Goal: Entertainment & Leisure: Consume media (video, audio)

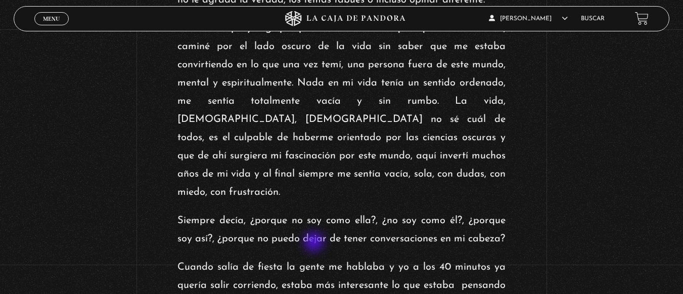
scroll to position [455, 0]
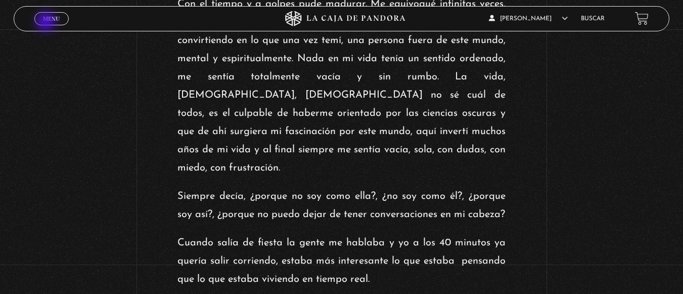
click at [47, 22] on link "Menu Cerrar" at bounding box center [51, 18] width 34 height 13
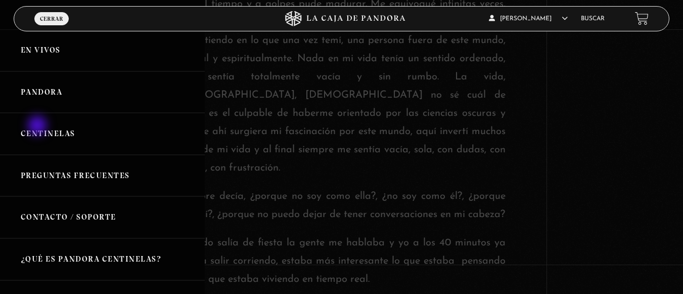
click at [38, 127] on link "Centinelas" at bounding box center [102, 134] width 205 height 42
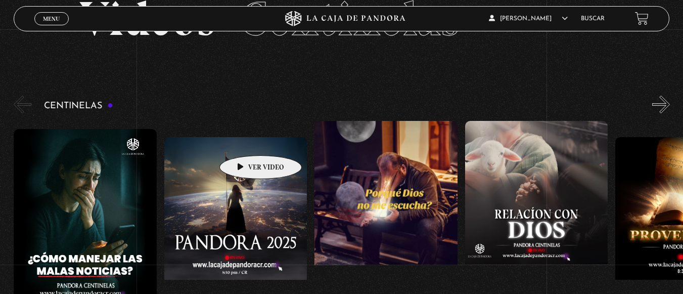
scroll to position [58, 0]
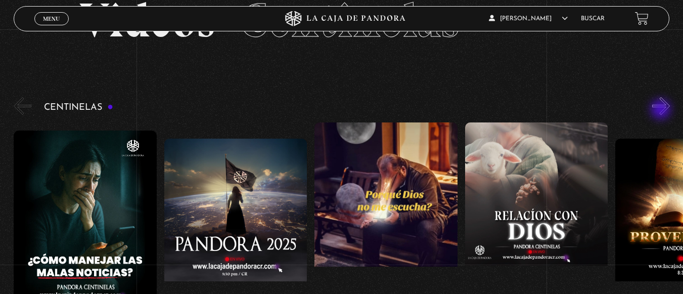
click at [662, 110] on button "»" at bounding box center [661, 106] width 18 height 18
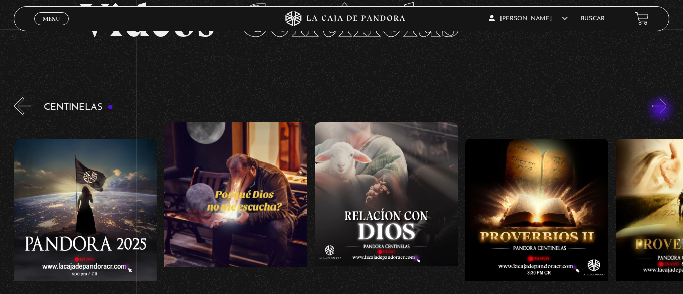
click at [662, 110] on button "»" at bounding box center [661, 106] width 18 height 18
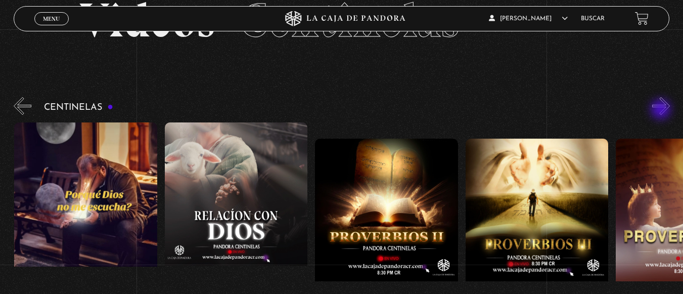
click at [662, 110] on button "»" at bounding box center [661, 106] width 18 height 18
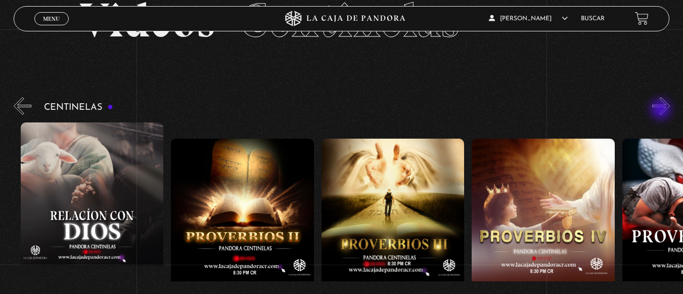
click at [662, 110] on button "»" at bounding box center [661, 106] width 18 height 18
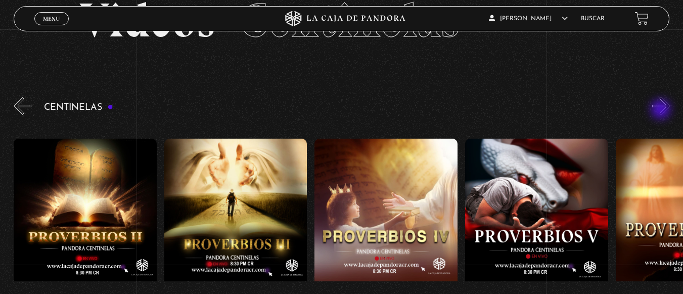
click at [662, 110] on button "»" at bounding box center [661, 106] width 18 height 18
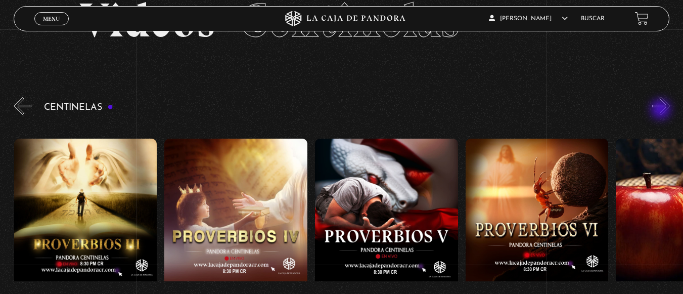
click at [662, 110] on button "»" at bounding box center [661, 106] width 18 height 18
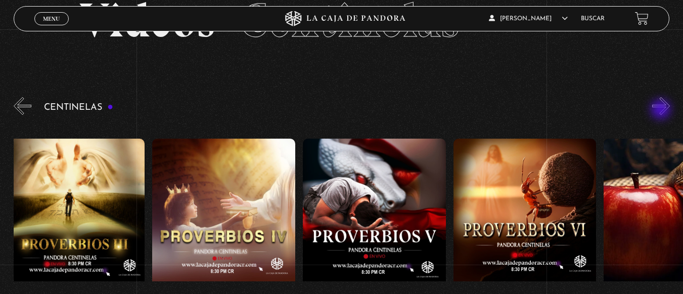
click at [662, 110] on button "»" at bounding box center [661, 106] width 18 height 18
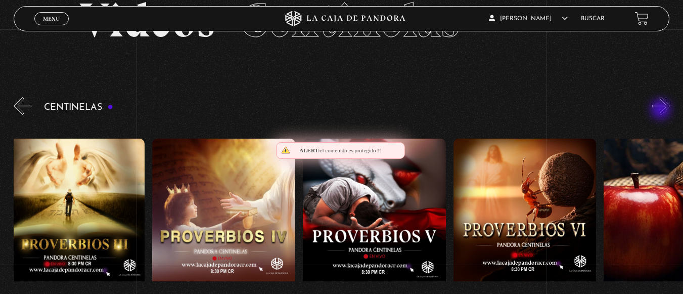
scroll to position [0, 902]
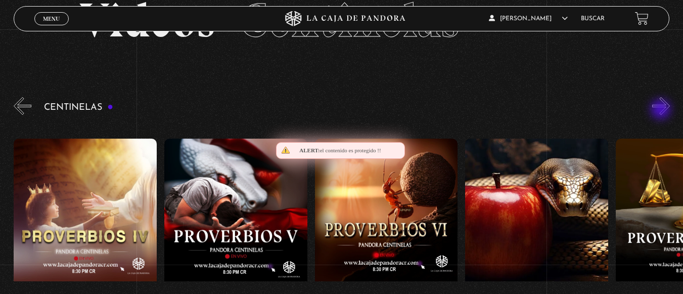
click at [662, 110] on button "»" at bounding box center [661, 106] width 18 height 18
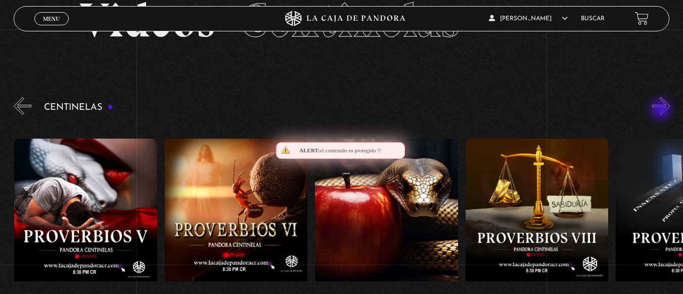
click at [662, 110] on button "»" at bounding box center [661, 106] width 18 height 18
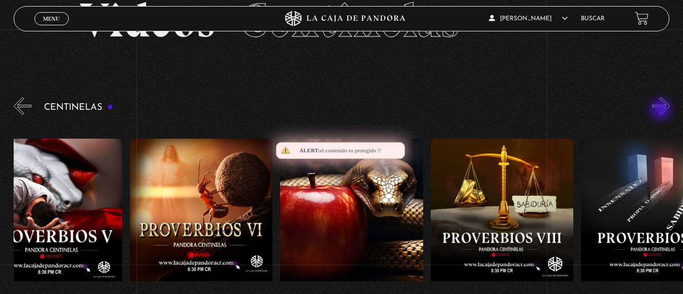
click at [662, 110] on button "»" at bounding box center [661, 106] width 18 height 18
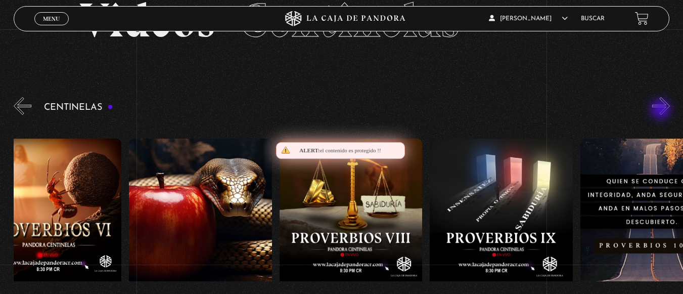
click at [662, 110] on button "»" at bounding box center [661, 106] width 18 height 18
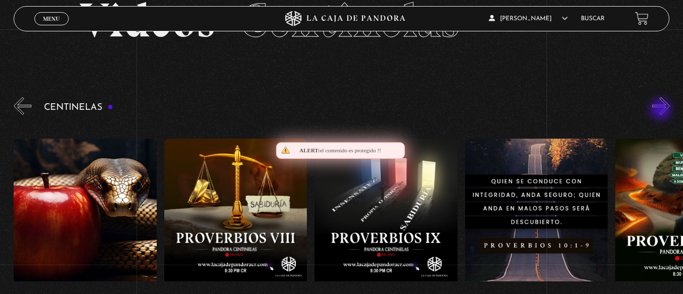
click at [662, 110] on button "»" at bounding box center [661, 106] width 18 height 18
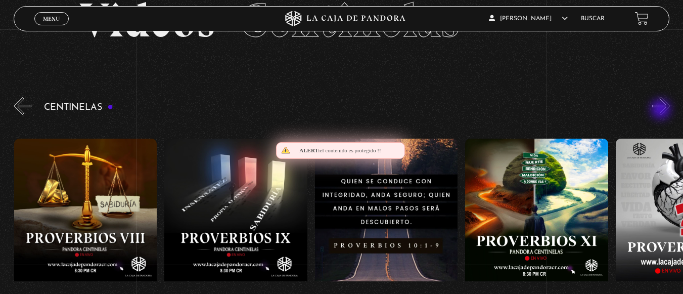
click at [662, 110] on button "»" at bounding box center [661, 106] width 18 height 18
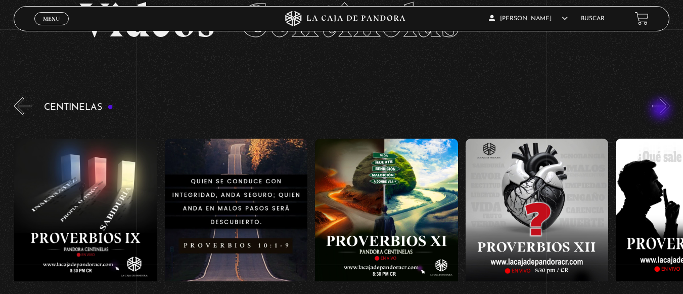
click at [662, 110] on button "»" at bounding box center [661, 106] width 18 height 18
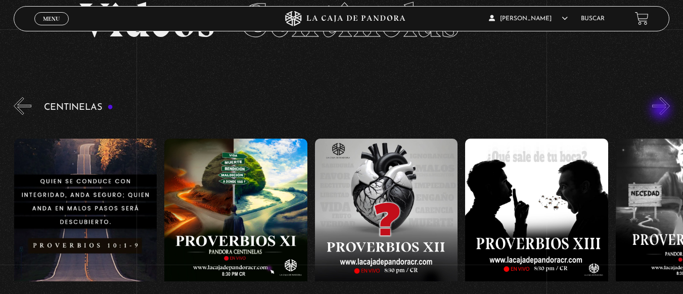
click at [662, 110] on button "»" at bounding box center [661, 106] width 18 height 18
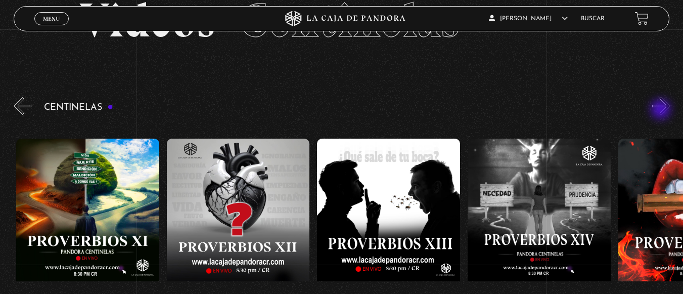
click at [662, 110] on button "»" at bounding box center [661, 106] width 18 height 18
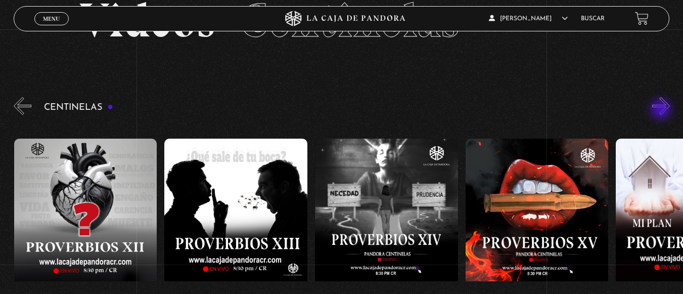
click at [662, 110] on button "»" at bounding box center [661, 106] width 18 height 18
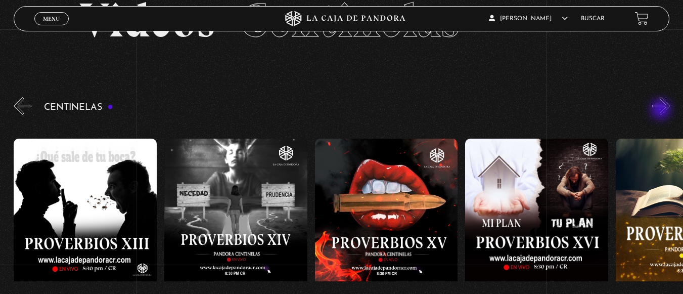
click at [662, 110] on button "»" at bounding box center [661, 106] width 18 height 18
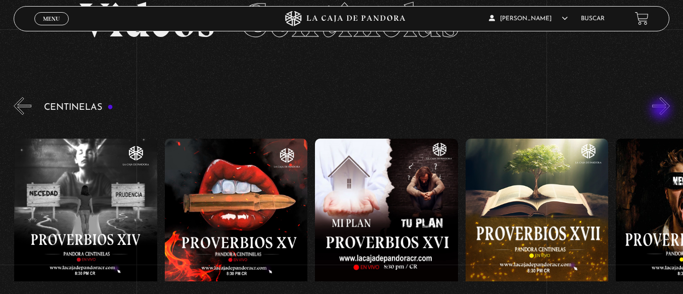
click at [662, 110] on button "»" at bounding box center [661, 106] width 18 height 18
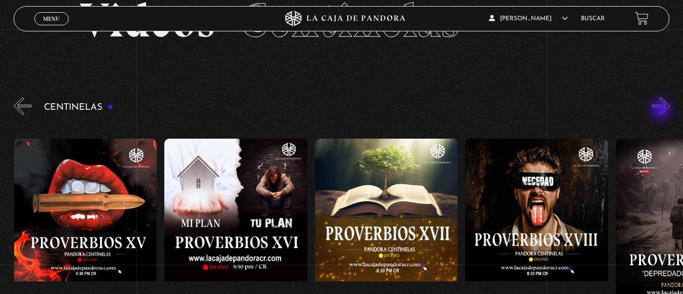
click at [662, 110] on button "»" at bounding box center [661, 106] width 18 height 18
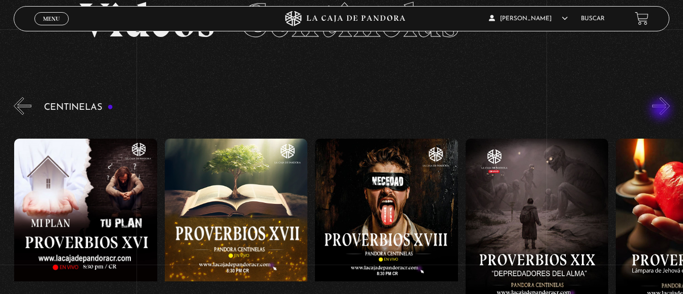
click at [662, 110] on button "»" at bounding box center [661, 106] width 18 height 18
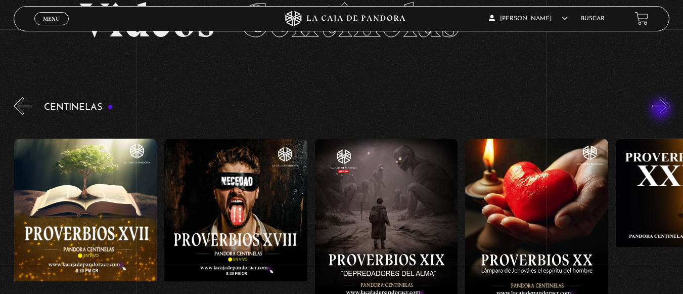
click at [662, 110] on button "»" at bounding box center [661, 106] width 18 height 18
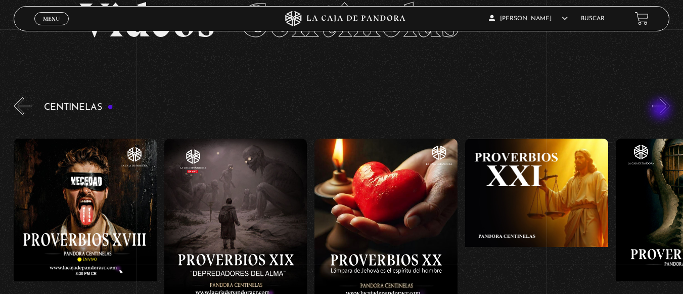
click at [662, 110] on button "»" at bounding box center [661, 106] width 18 height 18
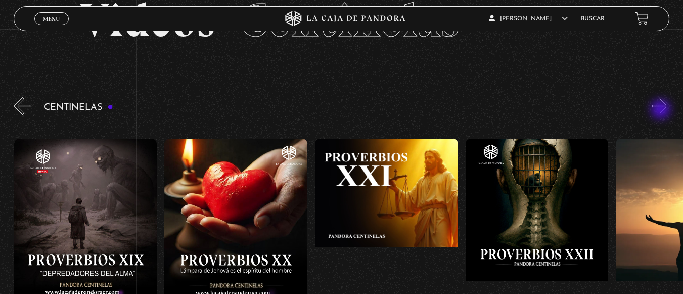
click at [662, 110] on button "»" at bounding box center [661, 106] width 18 height 18
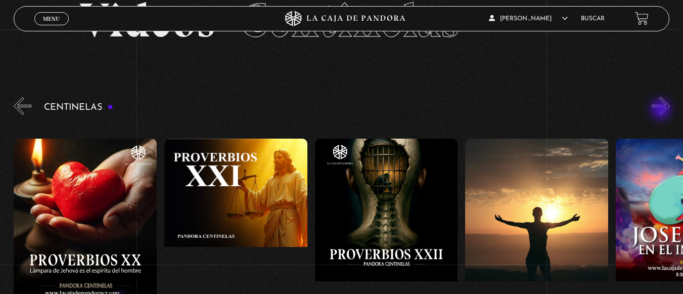
click at [662, 110] on button "»" at bounding box center [661, 106] width 18 height 18
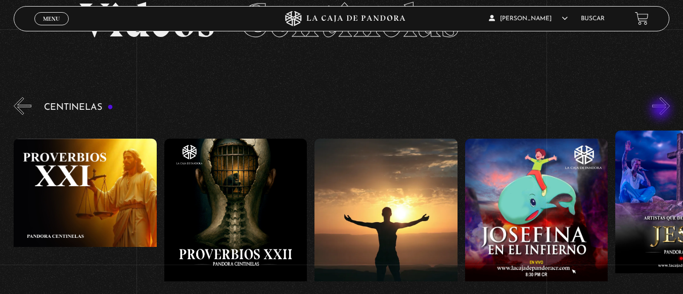
click at [662, 110] on button "»" at bounding box center [661, 106] width 18 height 18
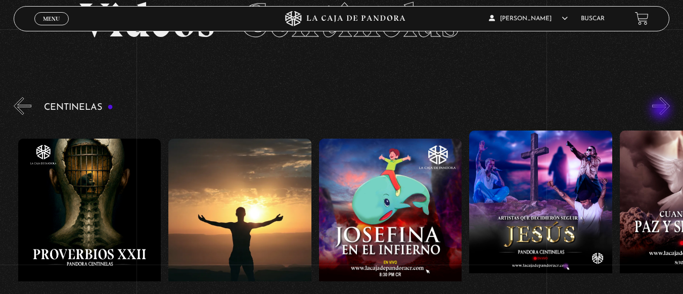
click at [662, 110] on button "»" at bounding box center [661, 106] width 18 height 18
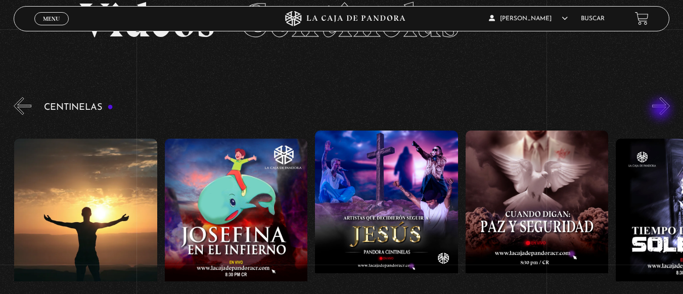
click at [662, 110] on button "»" at bounding box center [661, 106] width 18 height 18
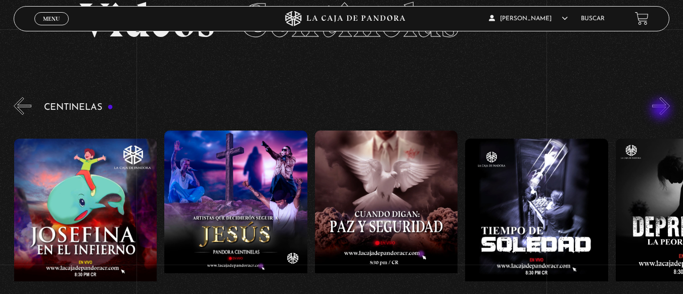
scroll to position [0, 3910]
click at [662, 110] on button "»" at bounding box center [661, 106] width 18 height 18
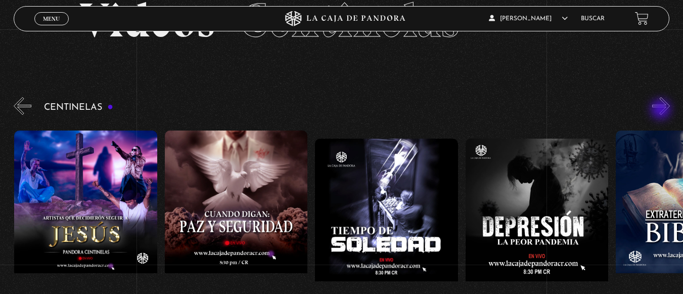
scroll to position [0, 4061]
click at [662, 110] on button "»" at bounding box center [661, 106] width 18 height 18
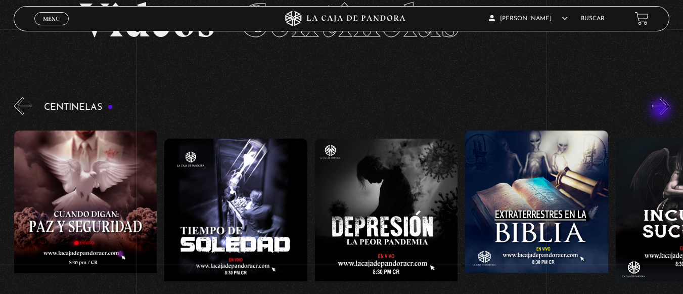
click at [662, 110] on button "»" at bounding box center [661, 106] width 18 height 18
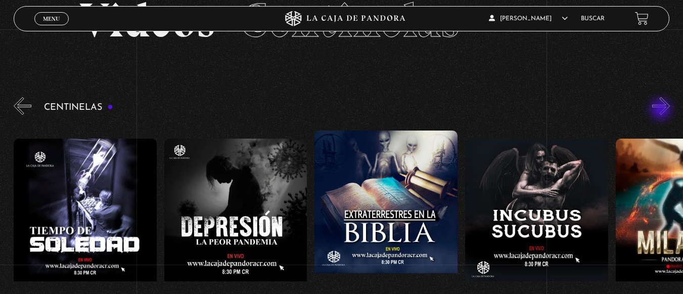
click at [662, 110] on button "»" at bounding box center [661, 106] width 18 height 18
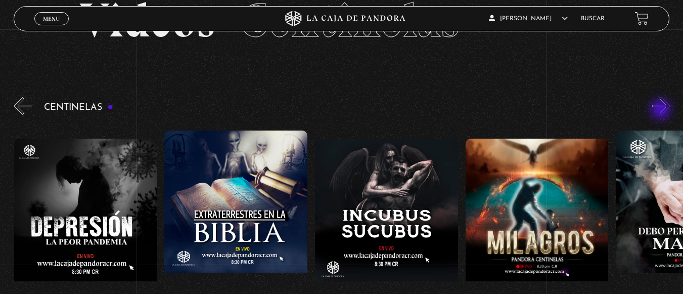
click at [662, 110] on button "»" at bounding box center [661, 106] width 18 height 18
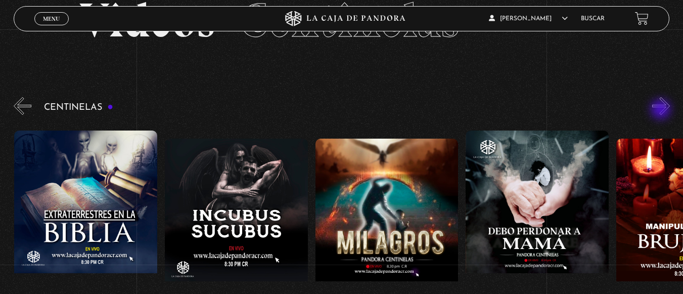
scroll to position [0, 4662]
click at [662, 110] on button "»" at bounding box center [661, 106] width 18 height 18
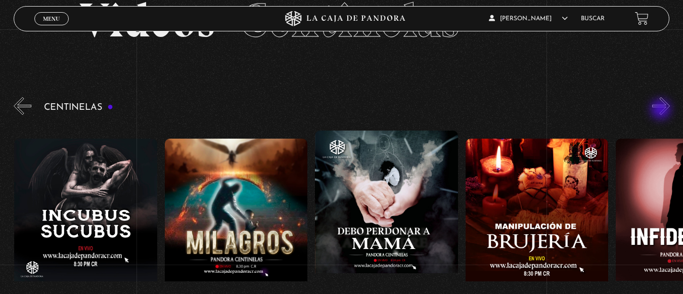
scroll to position [0, 4813]
click at [662, 110] on button "»" at bounding box center [661, 106] width 18 height 18
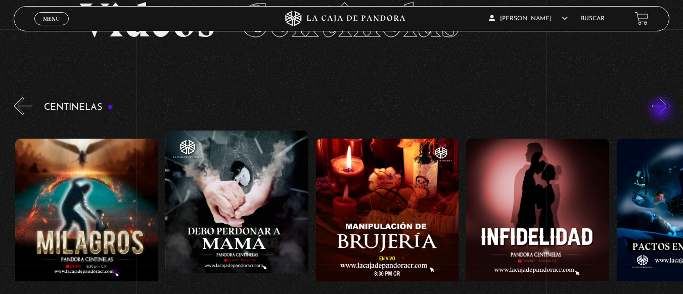
scroll to position [0, 4963]
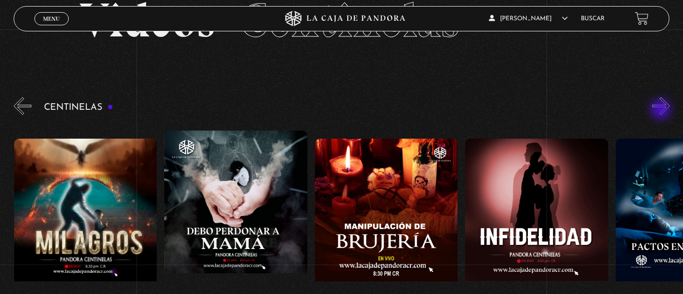
click at [662, 110] on button "»" at bounding box center [661, 106] width 18 height 18
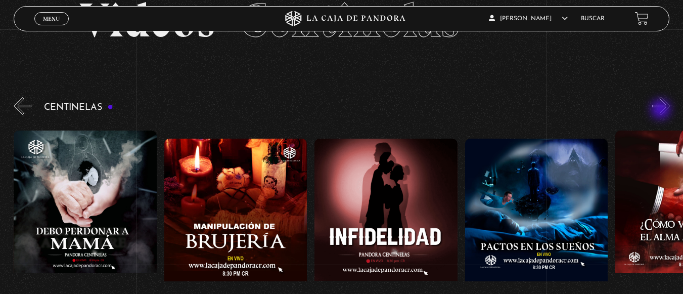
click at [662, 110] on button "»" at bounding box center [661, 106] width 18 height 18
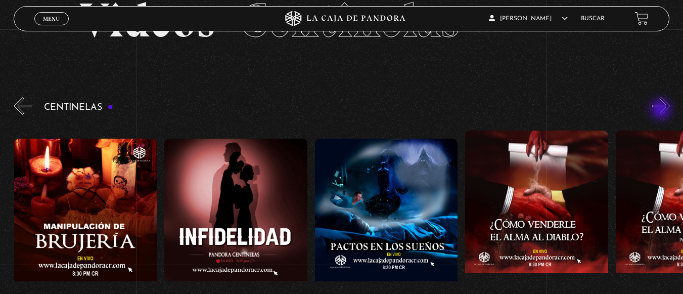
scroll to position [0, 5264]
click at [662, 110] on button "»" at bounding box center [661, 106] width 18 height 18
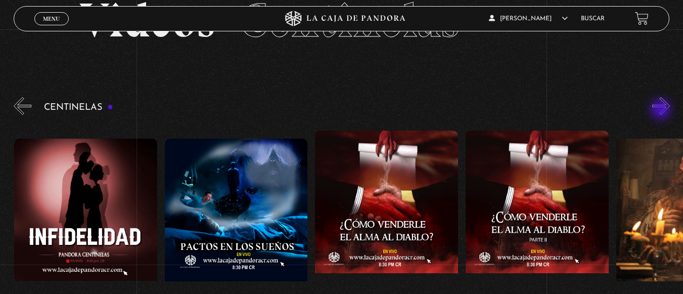
click at [662, 110] on button "»" at bounding box center [661, 106] width 18 height 18
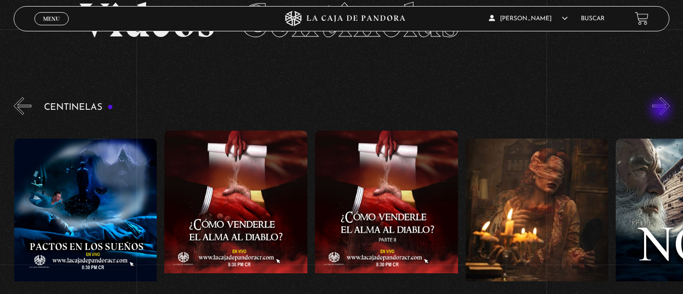
click at [662, 110] on button "»" at bounding box center [661, 106] width 18 height 18
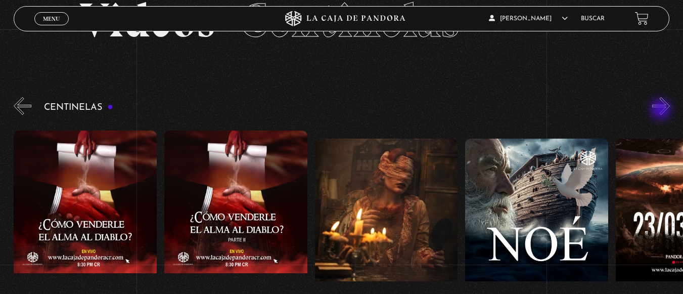
click at [662, 110] on button "»" at bounding box center [661, 106] width 18 height 18
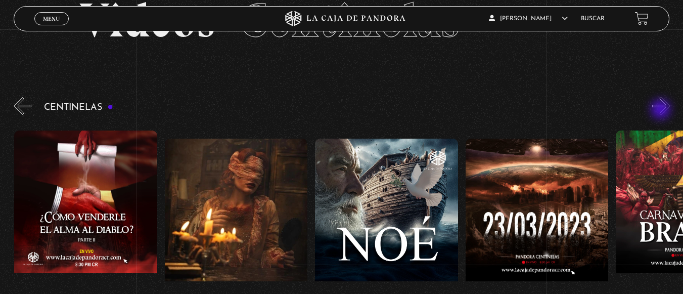
click at [662, 110] on button "»" at bounding box center [661, 106] width 18 height 18
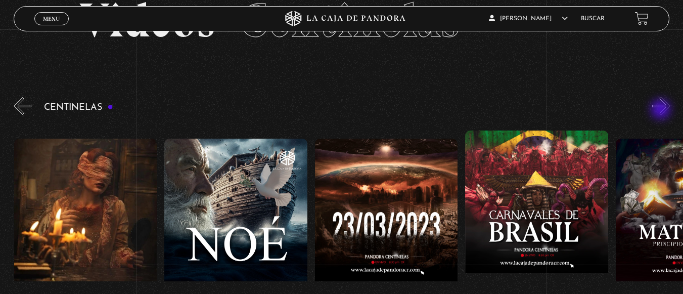
click at [662, 110] on button "»" at bounding box center [661, 106] width 18 height 18
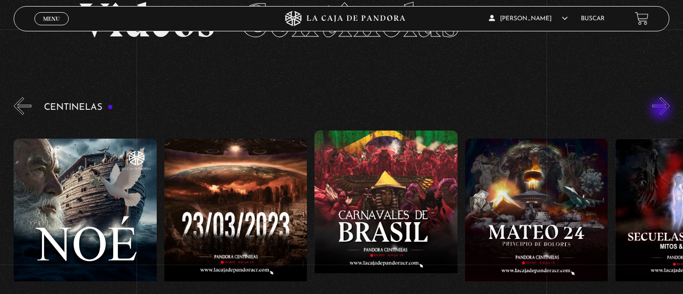
click at [662, 110] on button "»" at bounding box center [661, 106] width 18 height 18
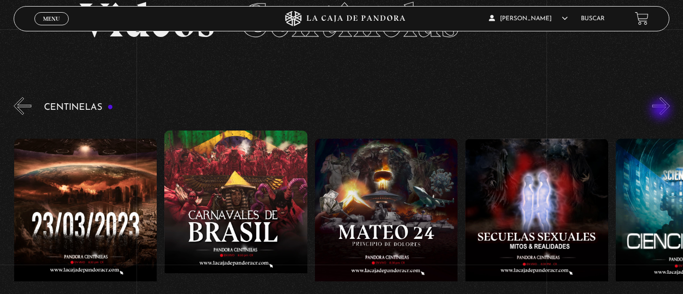
click at [662, 110] on button "»" at bounding box center [661, 106] width 18 height 18
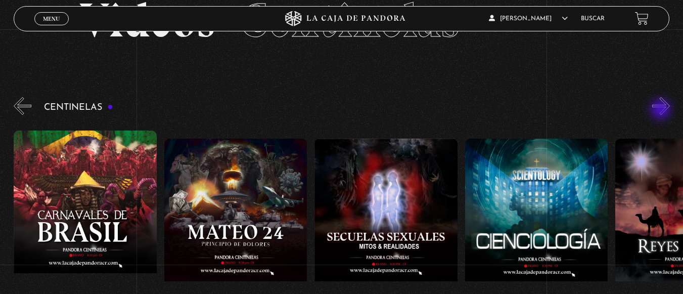
click at [662, 110] on button "»" at bounding box center [661, 106] width 18 height 18
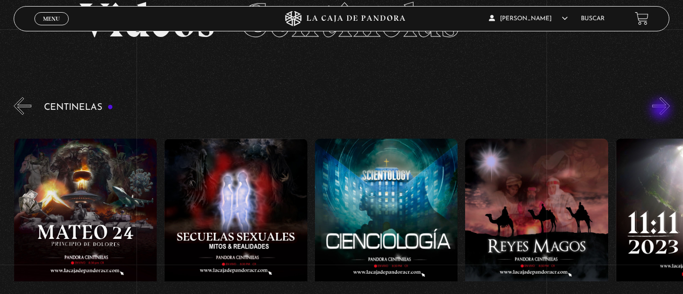
click at [662, 110] on button "»" at bounding box center [661, 106] width 18 height 18
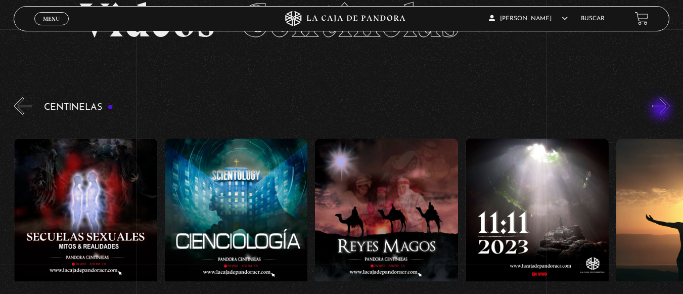
scroll to position [0, 6768]
click at [662, 110] on button "»" at bounding box center [661, 106] width 18 height 18
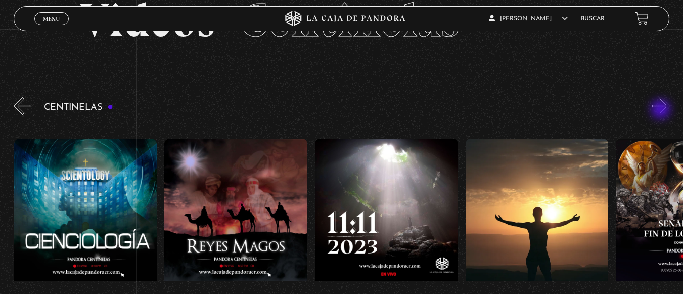
click at [662, 110] on button "»" at bounding box center [661, 106] width 18 height 18
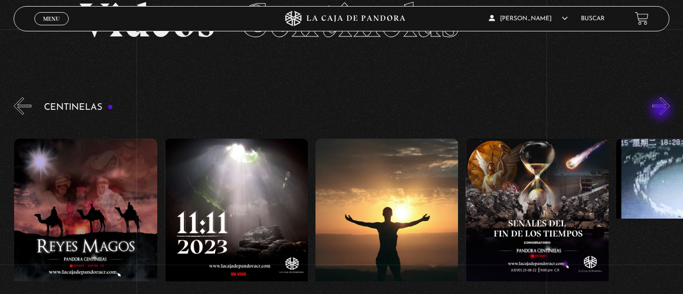
scroll to position [0, 7069]
click at [662, 110] on button "»" at bounding box center [661, 106] width 18 height 18
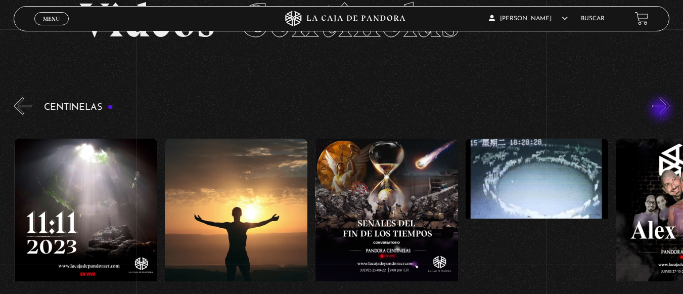
click at [662, 110] on button "»" at bounding box center [661, 106] width 18 height 18
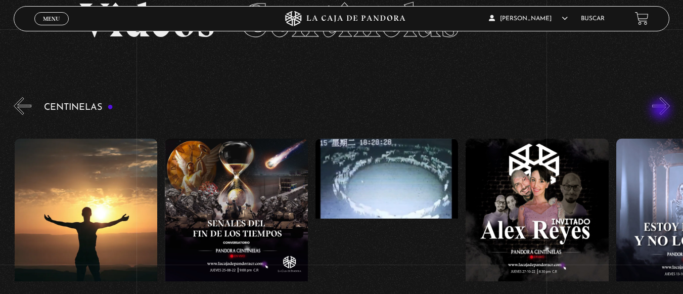
scroll to position [0, 7369]
click at [662, 110] on button "»" at bounding box center [661, 106] width 18 height 18
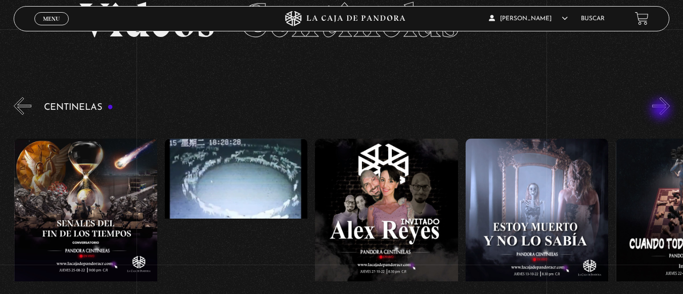
scroll to position [0, 7520]
click at [662, 110] on button "»" at bounding box center [661, 106] width 18 height 18
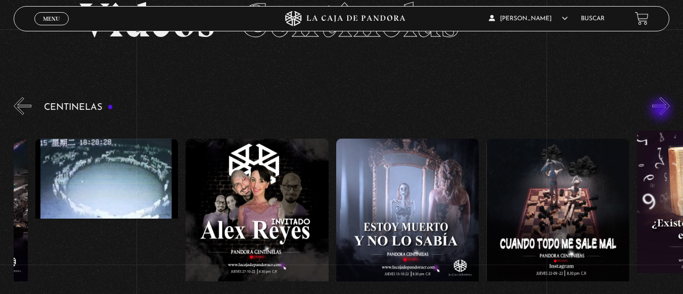
scroll to position [0, 7670]
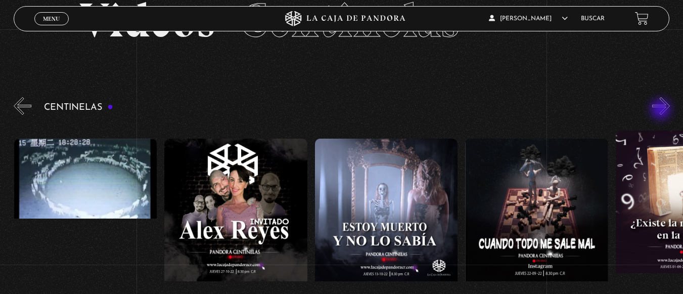
click at [662, 110] on button "»" at bounding box center [661, 106] width 18 height 18
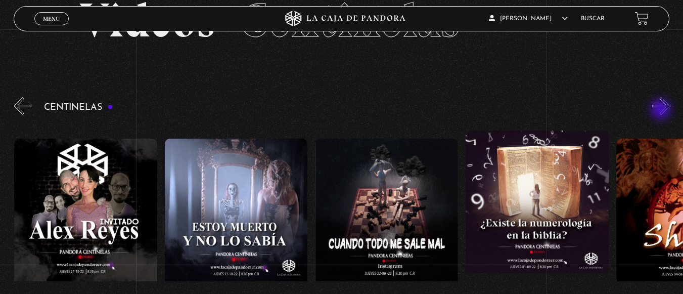
scroll to position [0, 7821]
click at [662, 110] on button "»" at bounding box center [661, 106] width 18 height 18
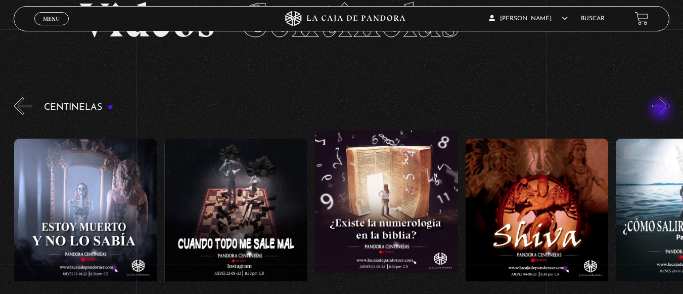
click at [662, 110] on button "»" at bounding box center [661, 106] width 18 height 18
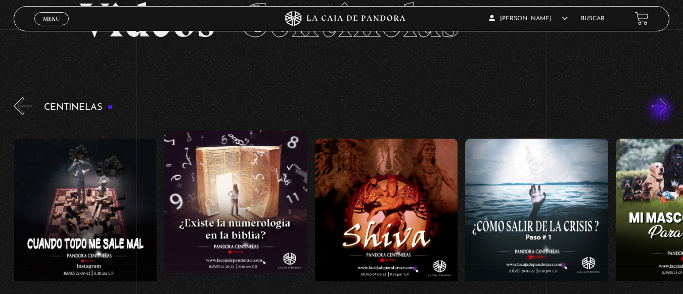
click at [662, 110] on button "»" at bounding box center [661, 106] width 18 height 18
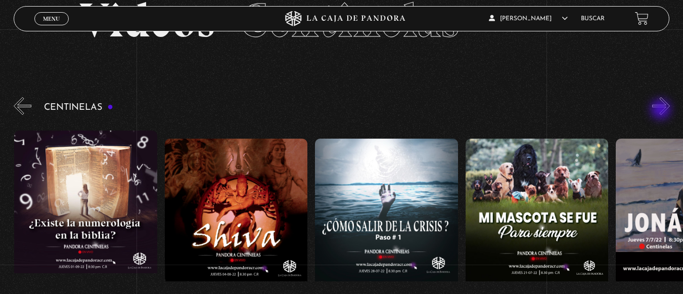
scroll to position [0, 8272]
click at [662, 110] on button "»" at bounding box center [661, 106] width 18 height 18
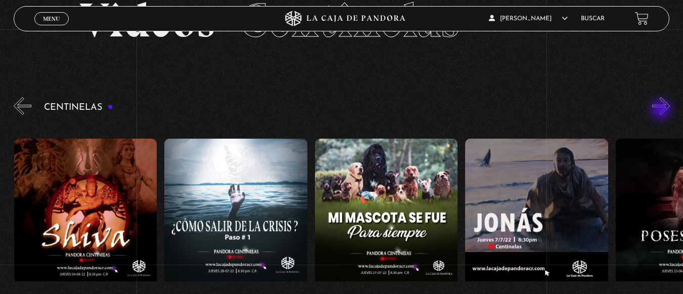
click at [662, 110] on button "»" at bounding box center [661, 106] width 18 height 18
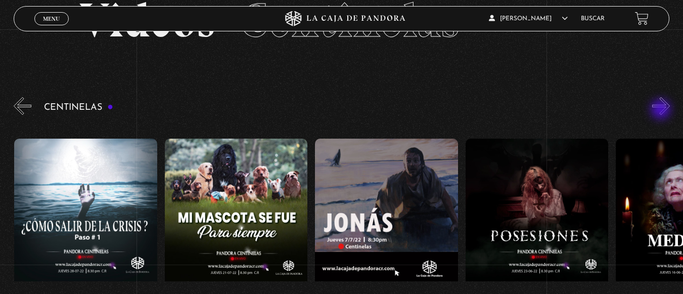
click at [662, 110] on button "»" at bounding box center [661, 106] width 18 height 18
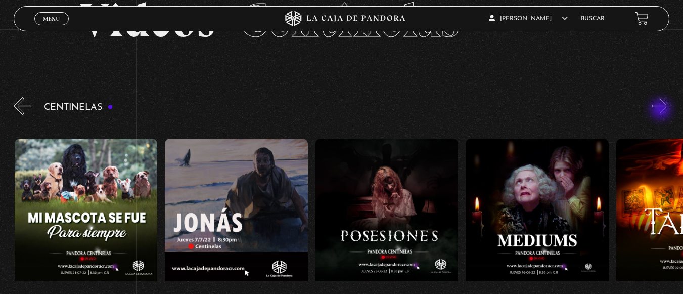
click at [662, 110] on button "»" at bounding box center [661, 106] width 18 height 18
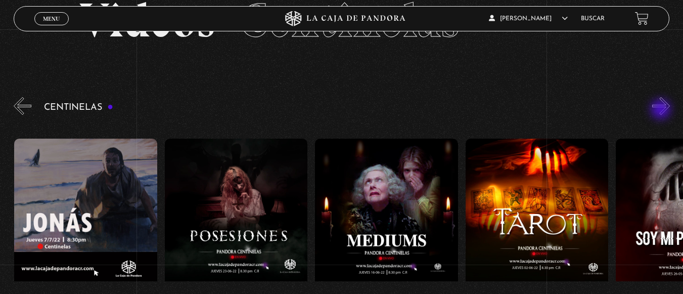
click at [662, 110] on button "»" at bounding box center [661, 106] width 18 height 18
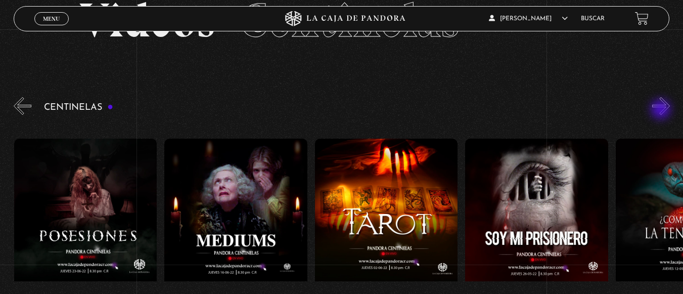
click at [662, 110] on button "»" at bounding box center [661, 106] width 18 height 18
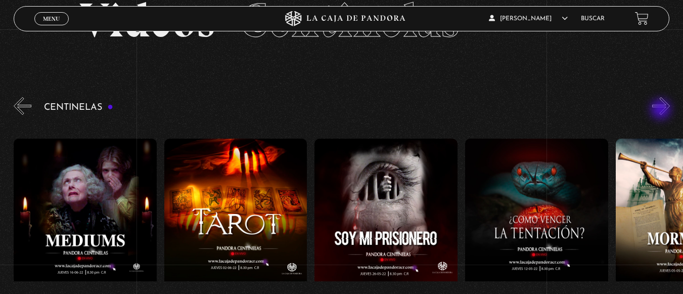
click at [662, 110] on button "»" at bounding box center [661, 106] width 18 height 18
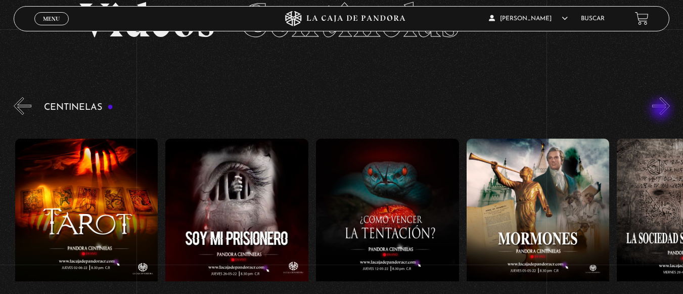
scroll to position [0, 9324]
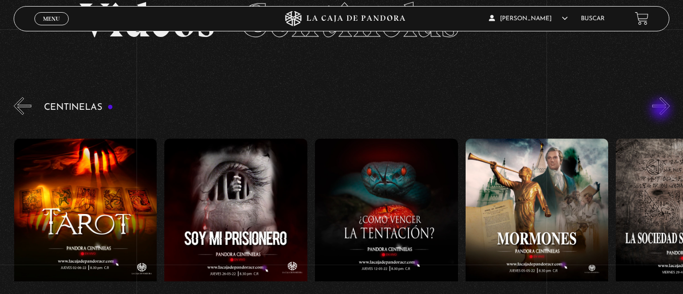
click at [662, 110] on button "»" at bounding box center [661, 106] width 18 height 18
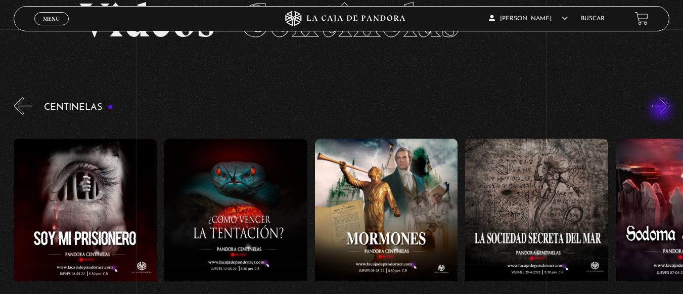
click at [662, 110] on button "»" at bounding box center [661, 106] width 18 height 18
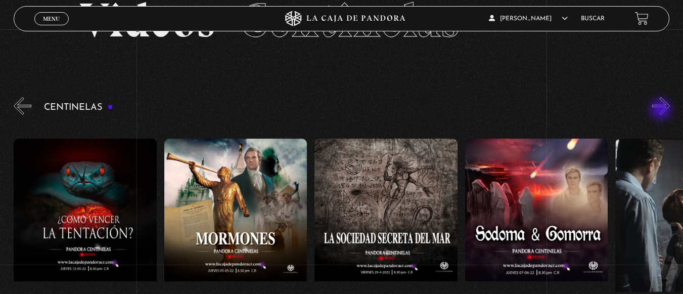
click at [662, 110] on button "»" at bounding box center [661, 106] width 18 height 18
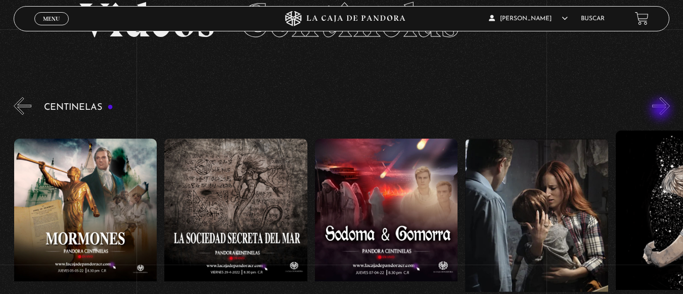
click at [662, 110] on button "»" at bounding box center [661, 106] width 18 height 18
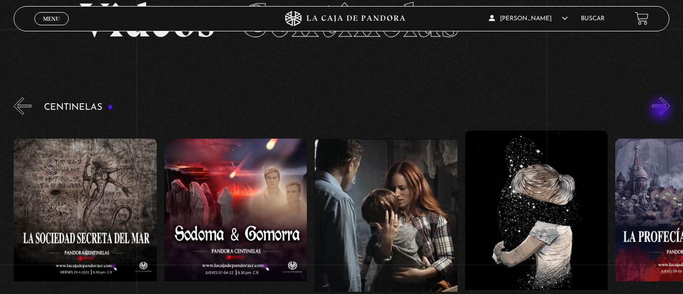
click at [662, 110] on button "»" at bounding box center [661, 106] width 18 height 18
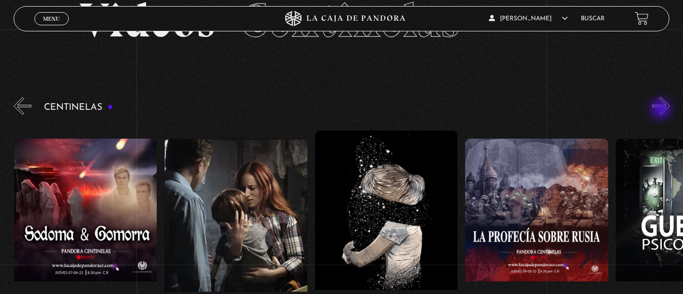
scroll to position [109, 0]
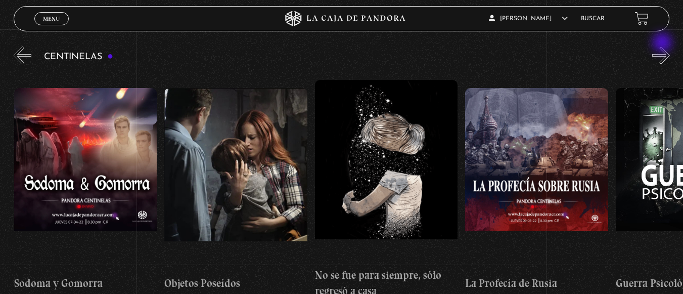
click at [670, 59] on button "»" at bounding box center [661, 56] width 18 height 18
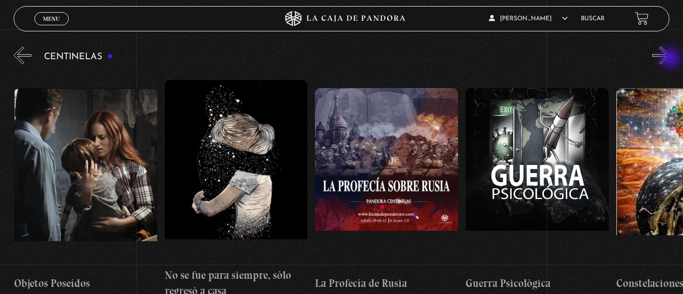
scroll to position [0, 10227]
click at [670, 59] on button "»" at bounding box center [661, 56] width 18 height 18
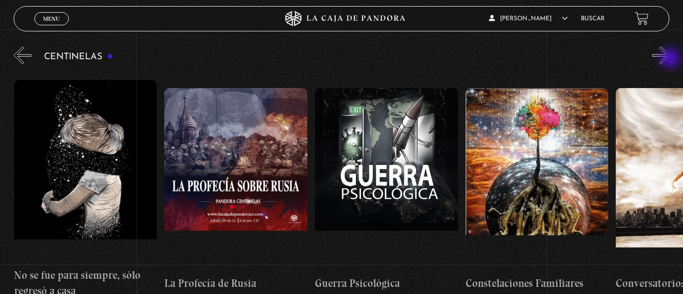
click at [670, 59] on button "»" at bounding box center [661, 56] width 18 height 18
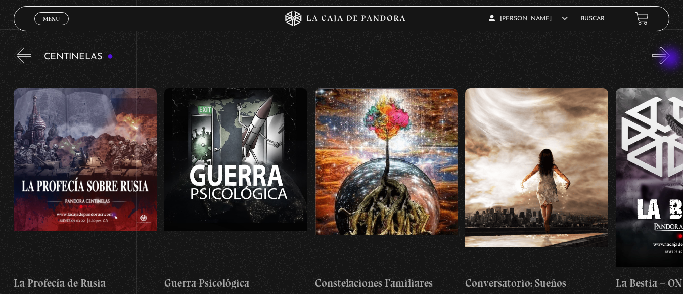
click at [670, 59] on button "»" at bounding box center [661, 56] width 18 height 18
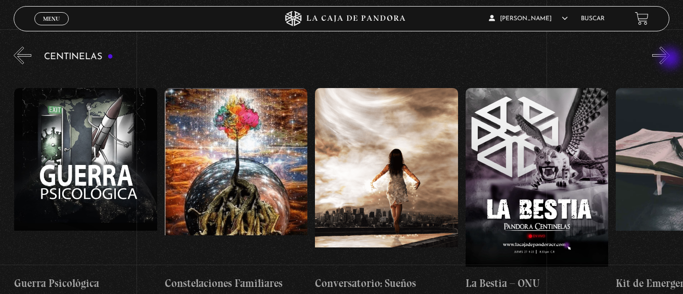
click at [670, 59] on button "»" at bounding box center [661, 56] width 18 height 18
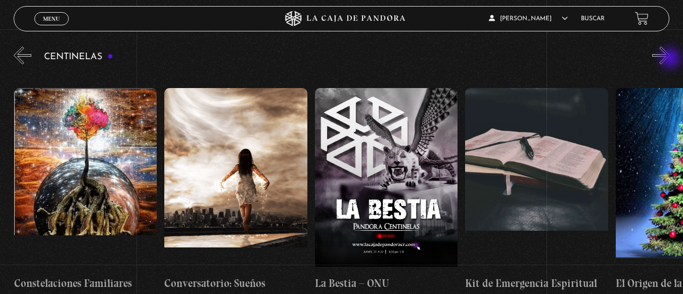
click at [670, 59] on button "»" at bounding box center [661, 56] width 18 height 18
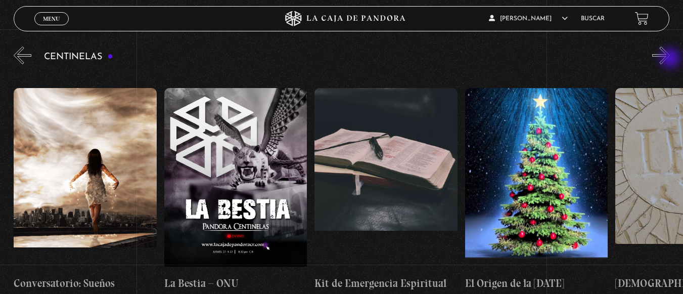
click at [670, 59] on button "»" at bounding box center [661, 56] width 18 height 18
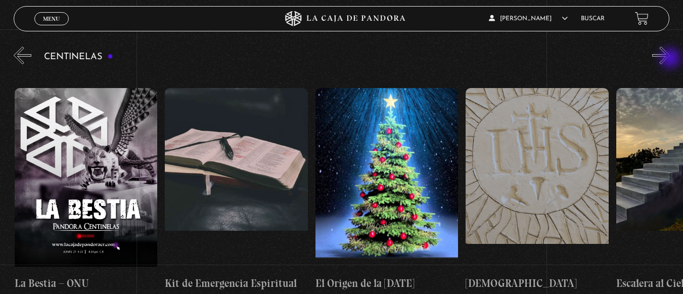
scroll to position [0, 11129]
click at [670, 59] on button "»" at bounding box center [661, 56] width 18 height 18
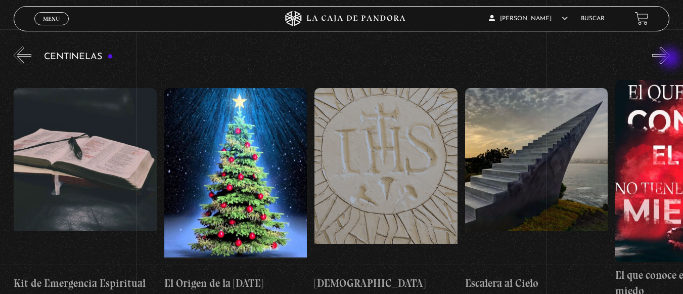
click at [670, 59] on button "»" at bounding box center [661, 56] width 18 height 18
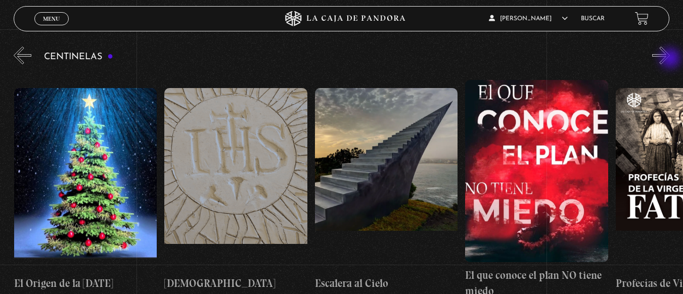
click at [670, 59] on button "»" at bounding box center [661, 56] width 18 height 18
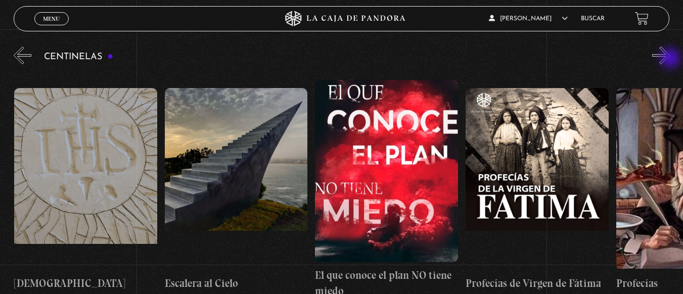
scroll to position [0, 11581]
click at [670, 59] on button "»" at bounding box center [661, 56] width 18 height 18
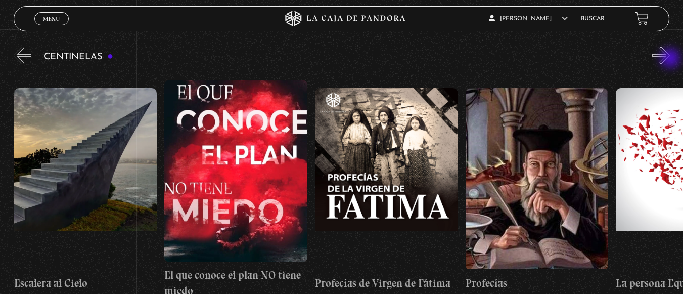
click at [670, 59] on button "»" at bounding box center [661, 56] width 18 height 18
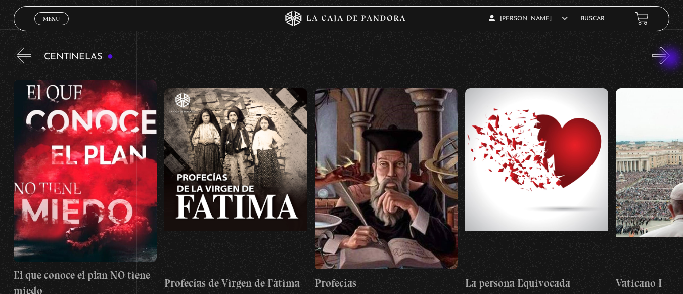
click at [670, 59] on button "»" at bounding box center [661, 56] width 18 height 18
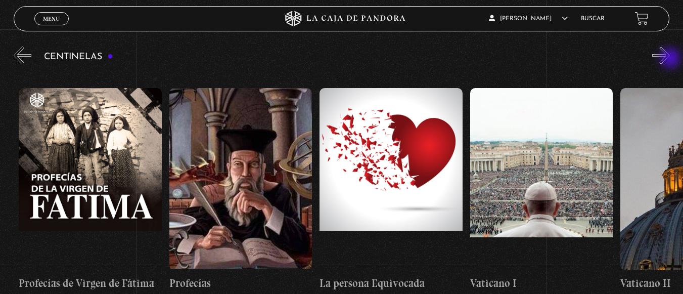
scroll to position [0, 12031]
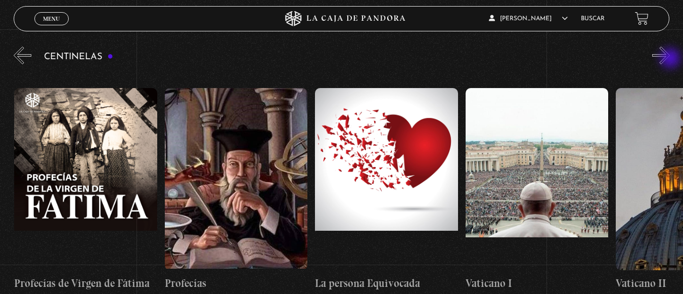
click at [670, 59] on button "»" at bounding box center [661, 56] width 18 height 18
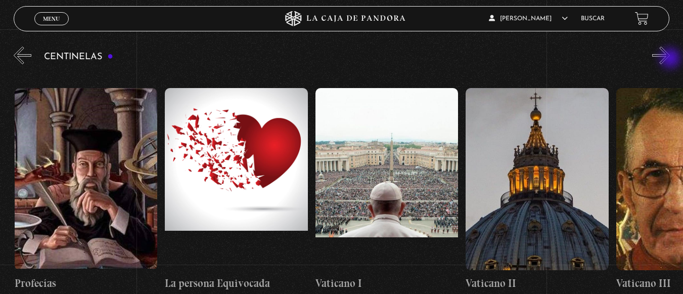
scroll to position [0, 12182]
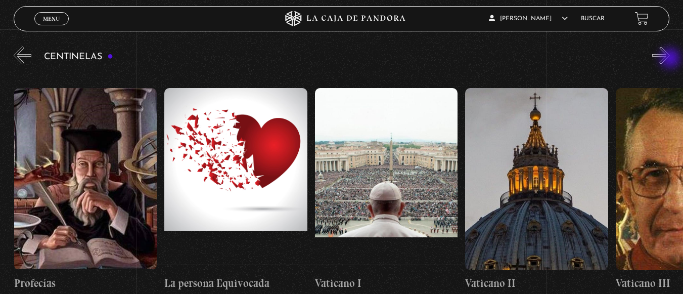
click at [670, 59] on button "»" at bounding box center [661, 56] width 18 height 18
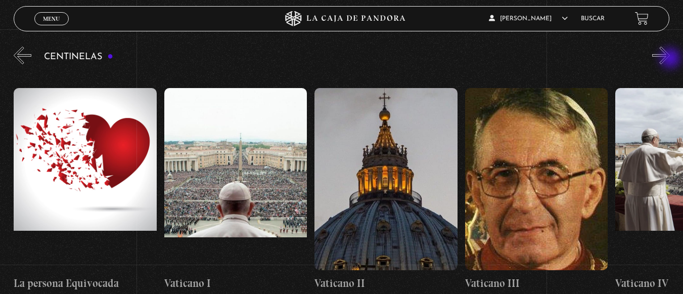
click at [670, 59] on button "»" at bounding box center [661, 56] width 18 height 18
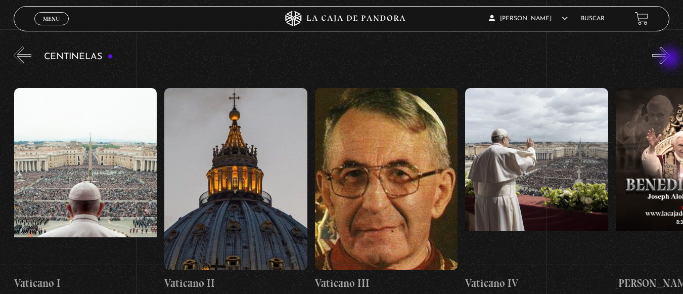
click at [670, 59] on button "»" at bounding box center [661, 56] width 18 height 18
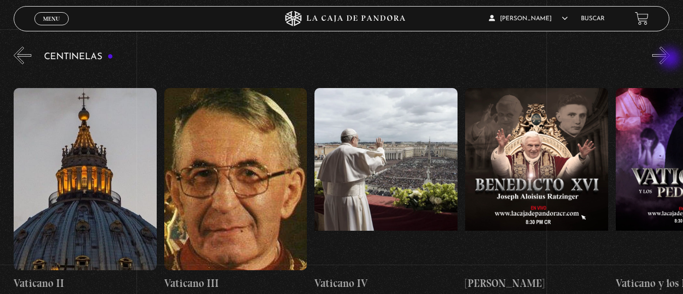
click at [670, 59] on button "»" at bounding box center [661, 56] width 18 height 18
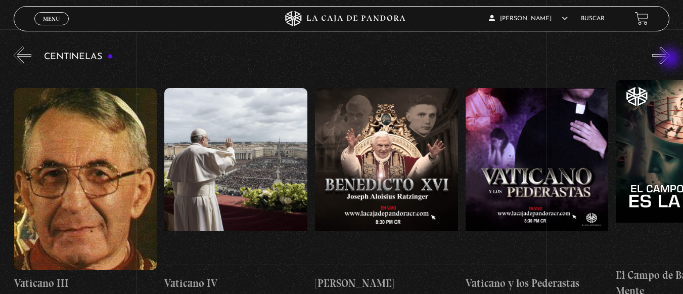
click at [670, 59] on button "»" at bounding box center [661, 56] width 18 height 18
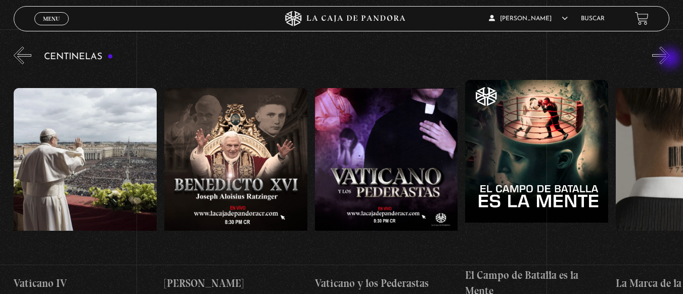
click at [670, 59] on button "»" at bounding box center [661, 56] width 18 height 18
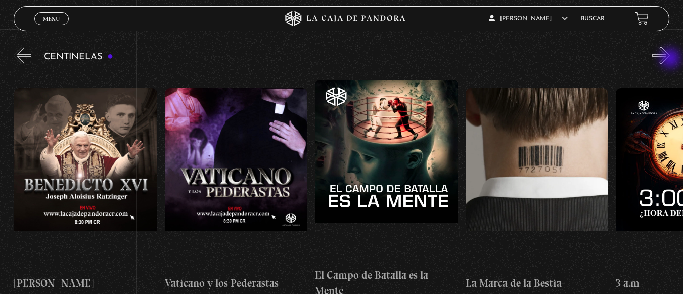
click at [670, 59] on button "»" at bounding box center [661, 56] width 18 height 18
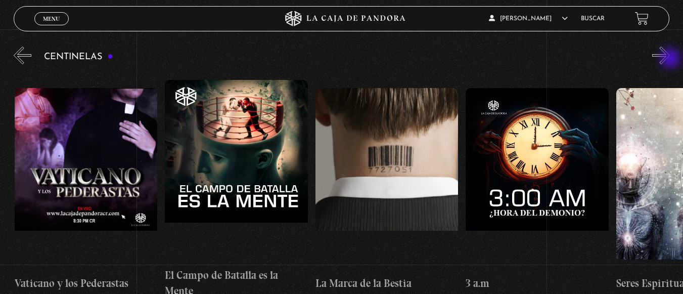
scroll to position [0, 13235]
click at [670, 59] on button "»" at bounding box center [661, 56] width 18 height 18
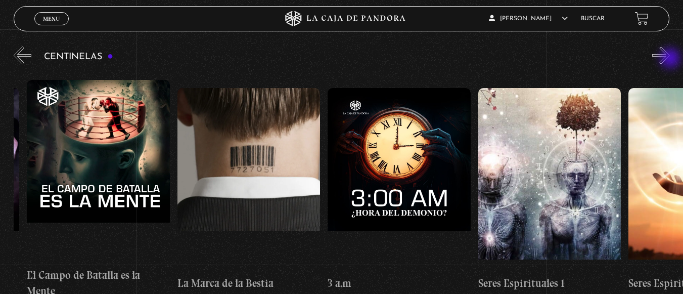
scroll to position [0, 13385]
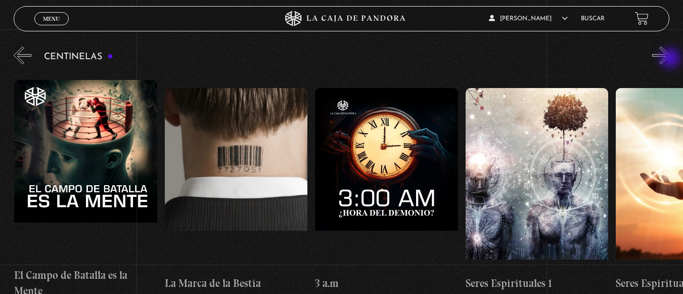
click at [670, 59] on button "»" at bounding box center [661, 56] width 18 height 18
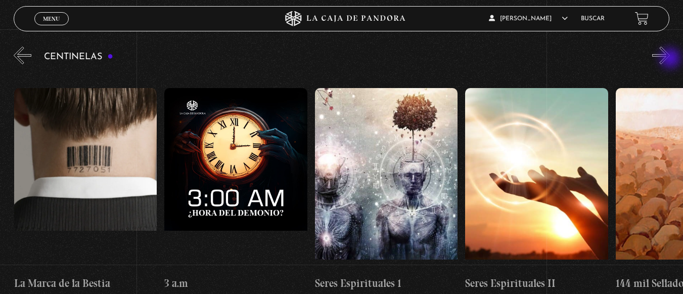
click at [670, 59] on button "»" at bounding box center [661, 56] width 18 height 18
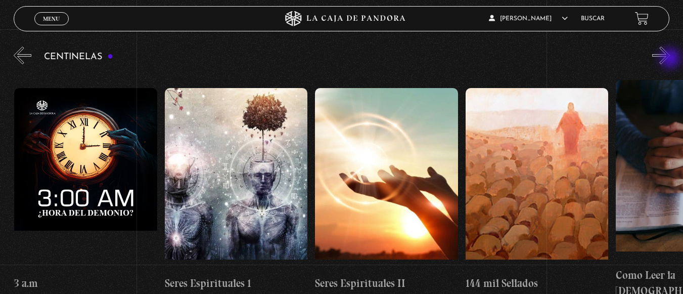
scroll to position [0, 13686]
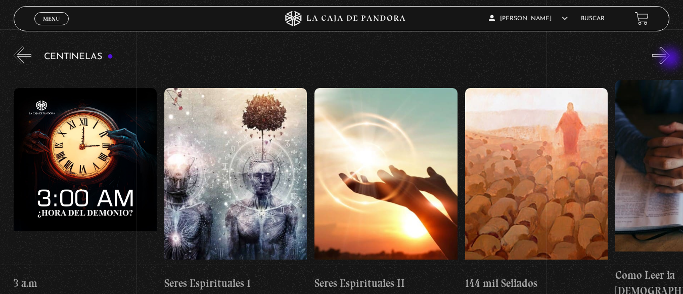
click at [670, 59] on button "»" at bounding box center [661, 56] width 18 height 18
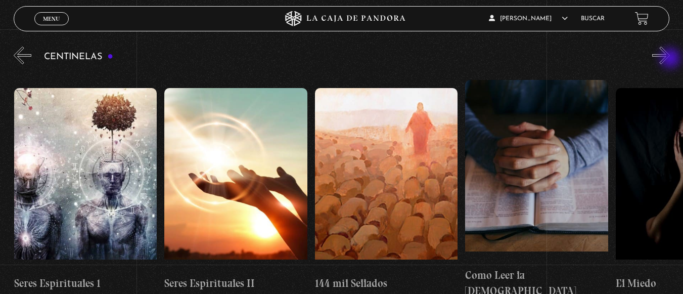
click at [670, 59] on button "»" at bounding box center [661, 56] width 18 height 18
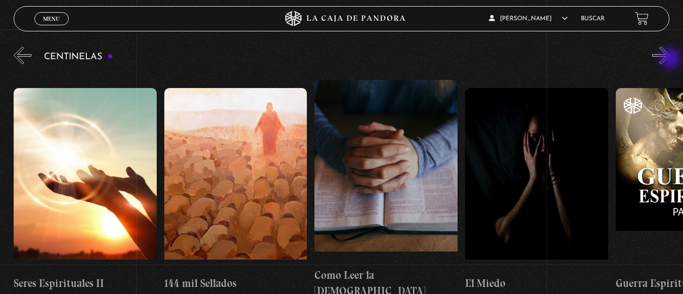
click at [670, 59] on button "»" at bounding box center [661, 56] width 18 height 18
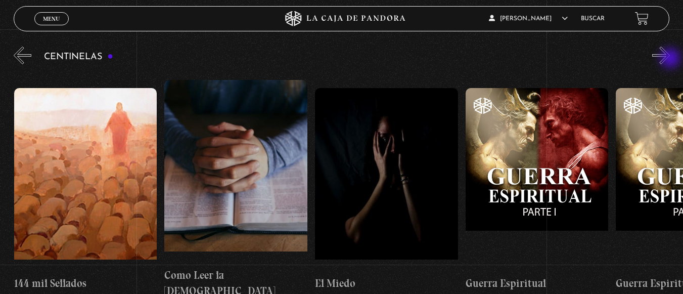
click at [670, 59] on button "»" at bounding box center [661, 56] width 18 height 18
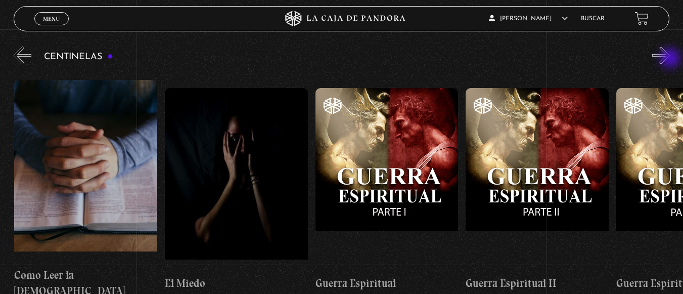
scroll to position [0, 14288]
click at [670, 57] on button "»" at bounding box center [661, 56] width 18 height 18
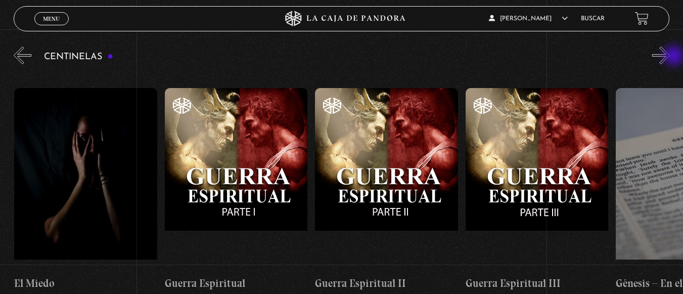
click at [670, 57] on button "»" at bounding box center [661, 56] width 18 height 18
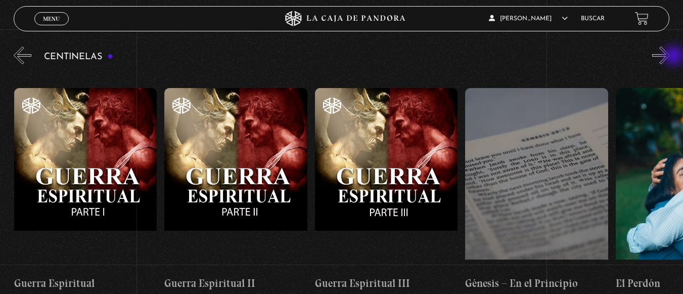
click at [670, 57] on button "»" at bounding box center [661, 56] width 18 height 18
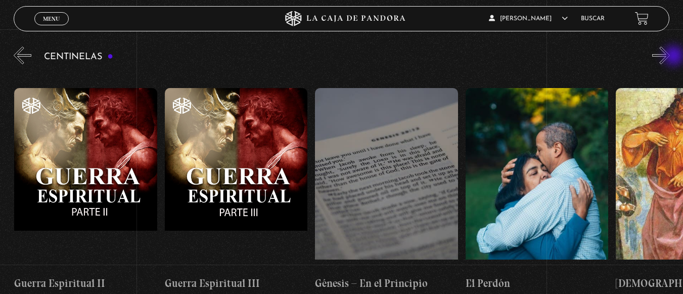
click at [670, 57] on button "»" at bounding box center [661, 56] width 18 height 18
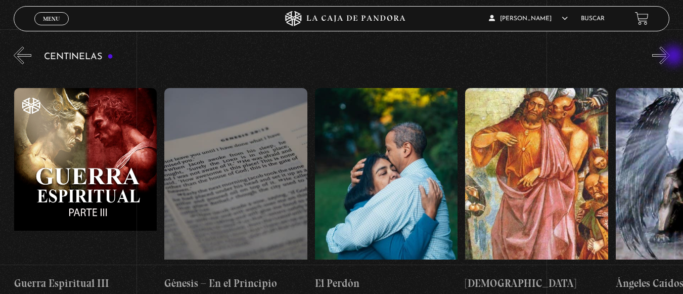
click at [670, 57] on button "»" at bounding box center [661, 56] width 18 height 18
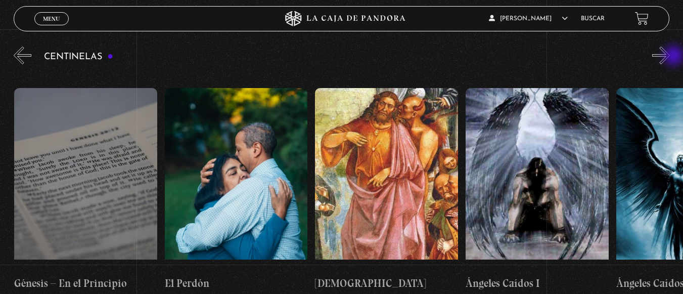
click at [670, 57] on button "»" at bounding box center [661, 56] width 18 height 18
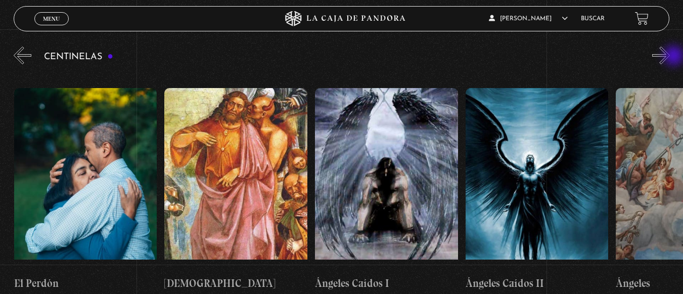
click at [670, 57] on button "»" at bounding box center [661, 56] width 18 height 18
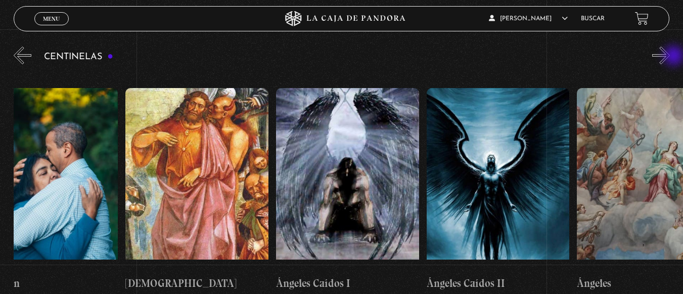
click at [670, 57] on button "»" at bounding box center [661, 56] width 18 height 18
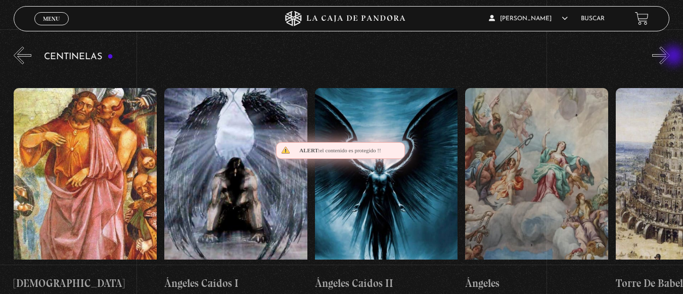
click at [670, 57] on button "»" at bounding box center [661, 56] width 18 height 18
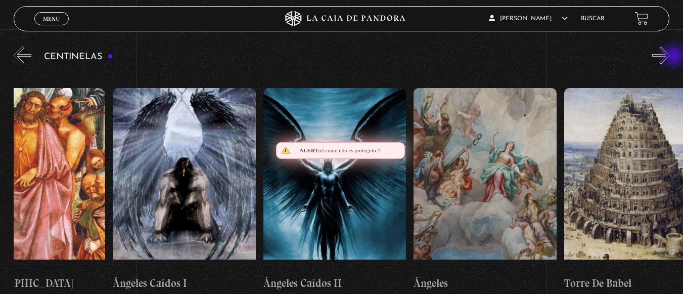
click at [670, 57] on button "»" at bounding box center [661, 56] width 18 height 18
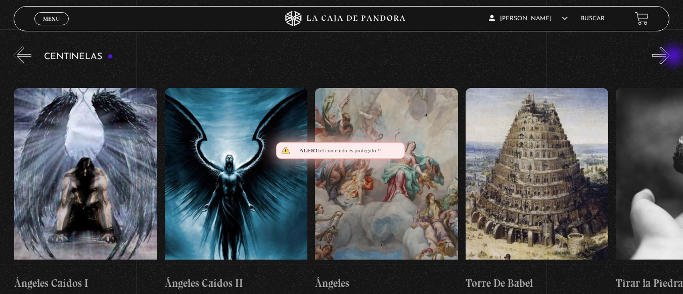
click at [670, 57] on button "»" at bounding box center [661, 56] width 18 height 18
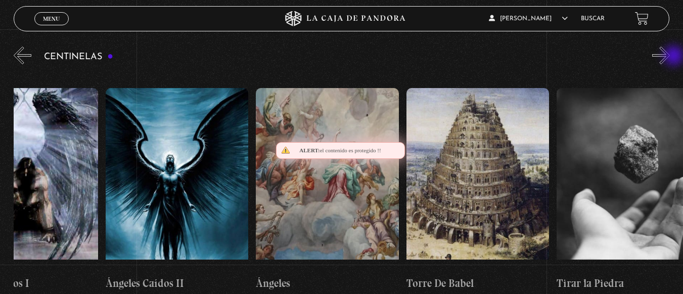
click at [670, 57] on button "»" at bounding box center [661, 56] width 18 height 18
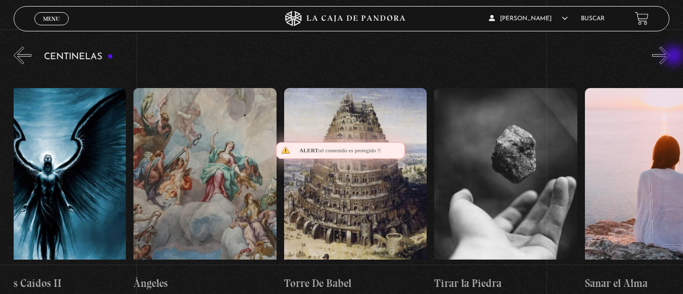
click at [670, 57] on button "»" at bounding box center [661, 56] width 18 height 18
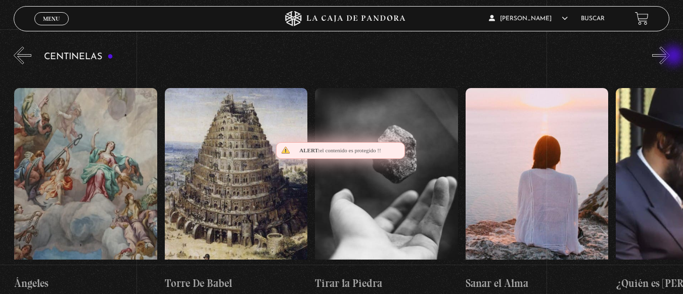
click at [670, 57] on button "»" at bounding box center [661, 56] width 18 height 18
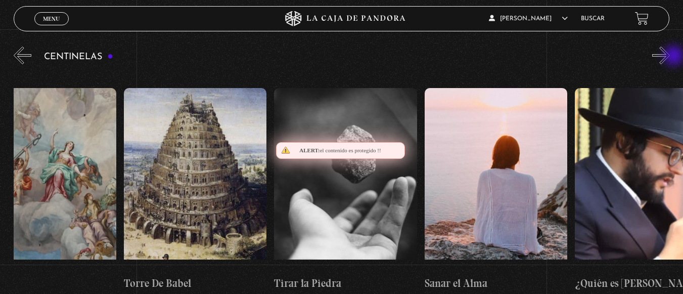
click at [670, 57] on button "»" at bounding box center [661, 56] width 18 height 18
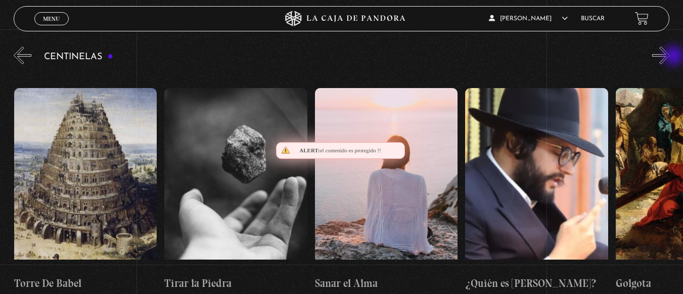
click at [670, 57] on button "»" at bounding box center [661, 56] width 18 height 18
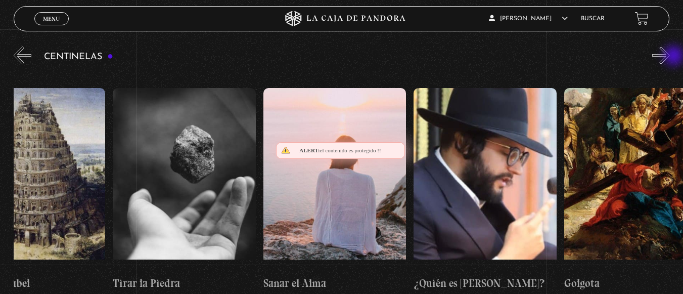
click at [670, 57] on button "»" at bounding box center [661, 56] width 18 height 18
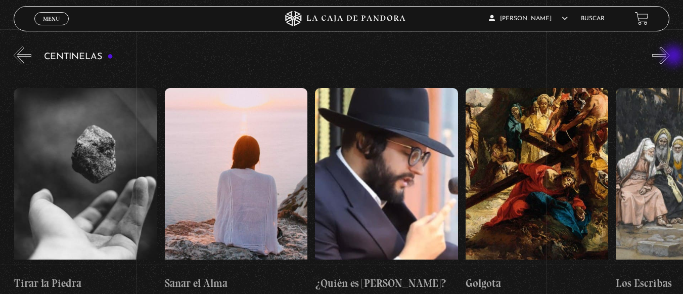
click at [670, 57] on button "»" at bounding box center [661, 56] width 18 height 18
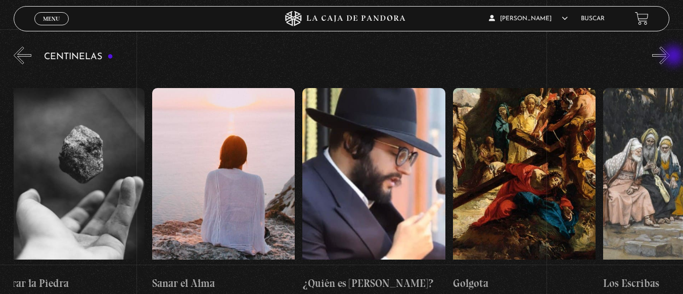
click at [670, 57] on button "»" at bounding box center [661, 56] width 18 height 18
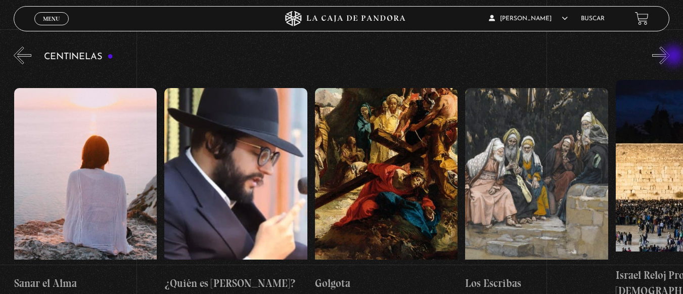
click at [670, 57] on button "»" at bounding box center [661, 56] width 18 height 18
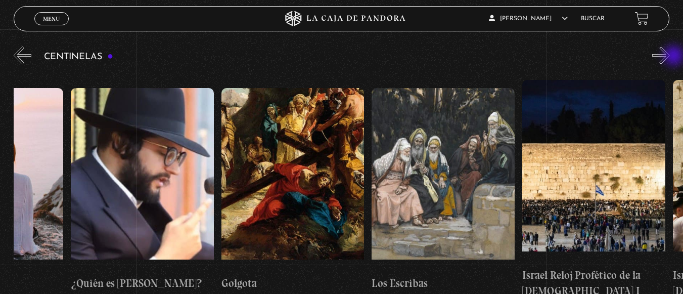
click at [670, 56] on button "»" at bounding box center [661, 56] width 18 height 18
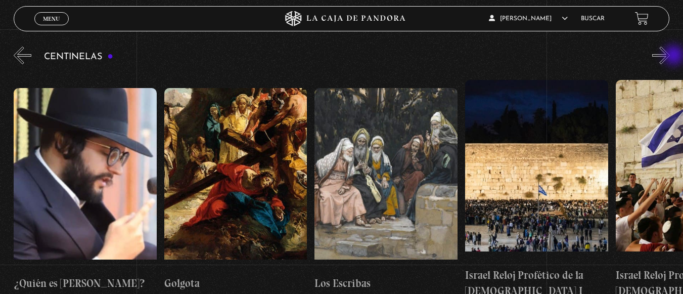
click at [670, 56] on button "»" at bounding box center [661, 56] width 18 height 18
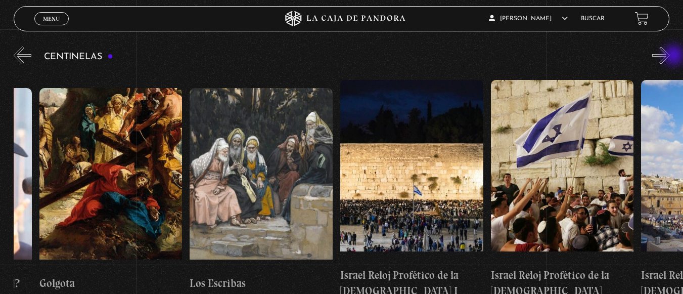
click at [670, 56] on button "»" at bounding box center [661, 56] width 18 height 18
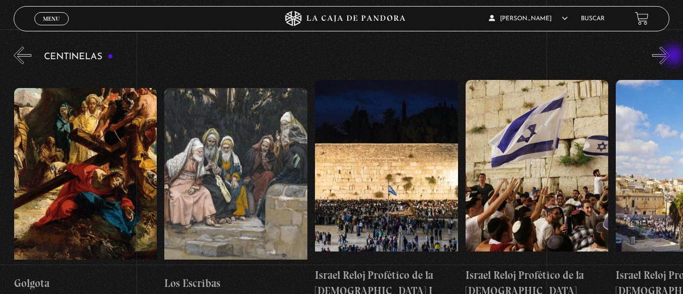
click at [670, 56] on button "»" at bounding box center [661, 56] width 18 height 18
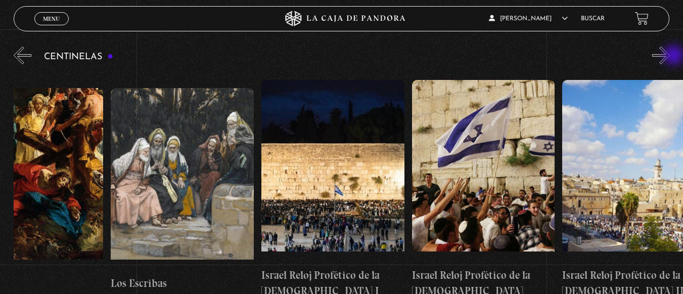
click at [670, 56] on button "»" at bounding box center [661, 56] width 18 height 18
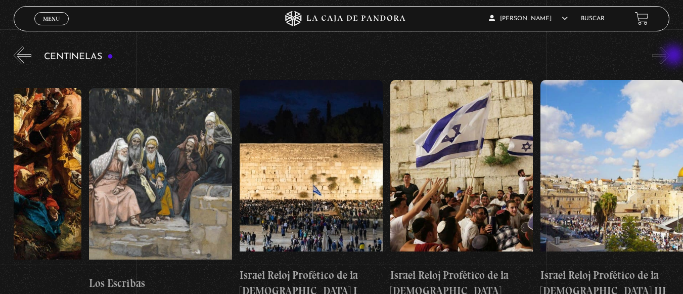
click at [670, 56] on button "»" at bounding box center [661, 56] width 18 height 18
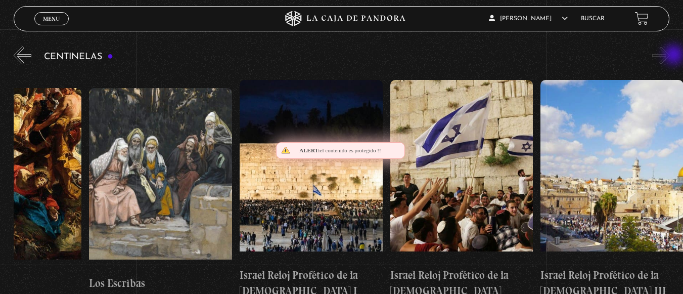
click at [670, 56] on button "»" at bounding box center [661, 56] width 18 height 18
click at [670, 53] on button "»" at bounding box center [661, 56] width 18 height 18
click at [670, 54] on button "»" at bounding box center [661, 56] width 18 height 18
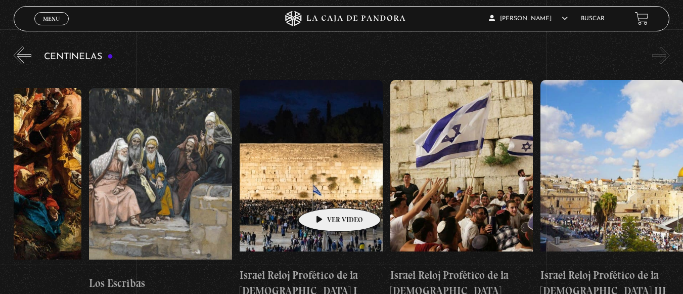
click at [323, 193] on figure at bounding box center [311, 171] width 143 height 182
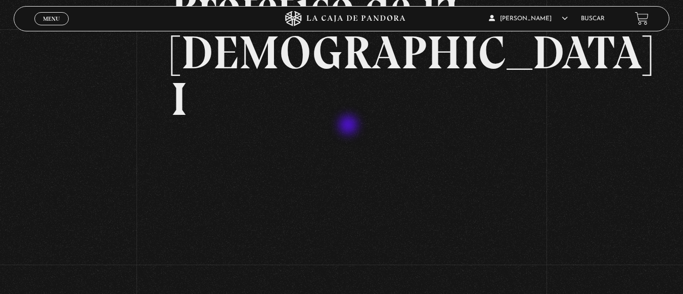
scroll to position [152, 0]
